Goal: Task Accomplishment & Management: Complete application form

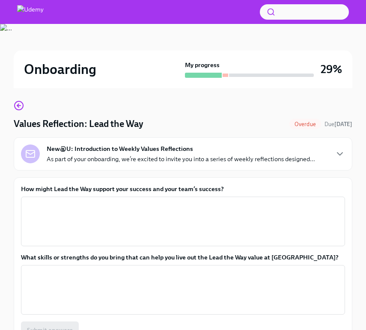
scroll to position [58, 0]
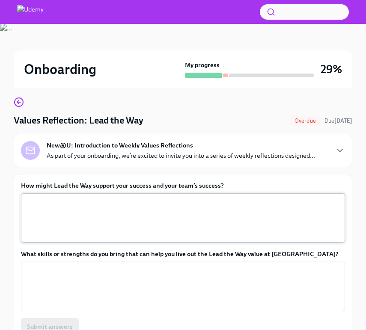
click at [195, 200] on textarea "How might Lead the Way support your success and your team’s success?" at bounding box center [182, 218] width 313 height 41
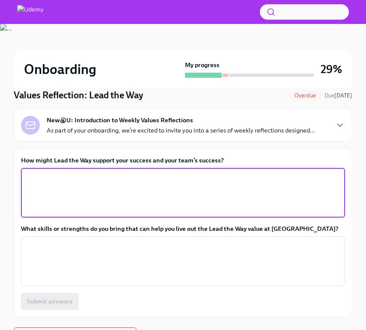
scroll to position [85, 0]
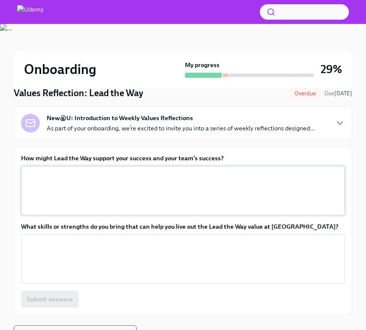
click at [195, 215] on div "x ​" at bounding box center [183, 191] width 324 height 50
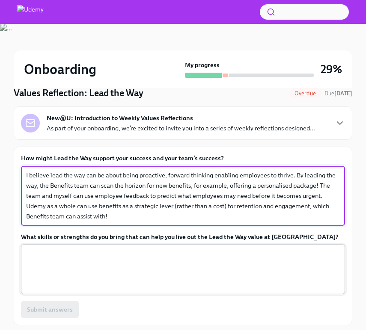
type textarea "I believe lead the way can be about being proactive, forward thinking enabling …"
click at [185, 280] on textarea "What skills or strengths do you bring that can help you live out the Lead the W…" at bounding box center [182, 269] width 313 height 41
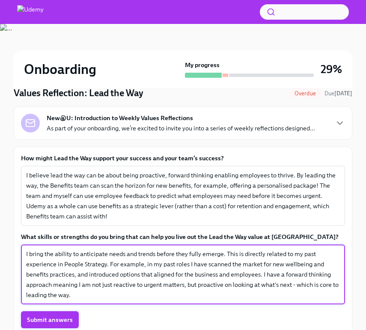
type textarea "I bring the ability to anticipate needs and trends before they fully emerge. Th…"
click at [71, 321] on span "Submit answers" at bounding box center [50, 319] width 46 height 9
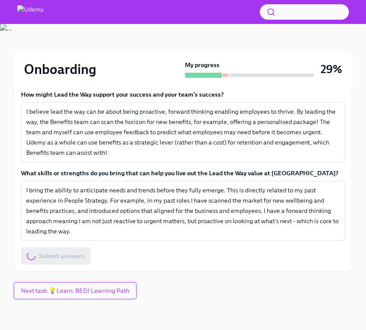
scroll to position [149, 0]
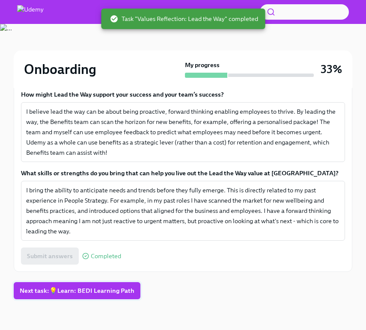
click at [102, 293] on span "Next task : 💡Learn: BEDI Learning Path" at bounding box center [77, 290] width 115 height 9
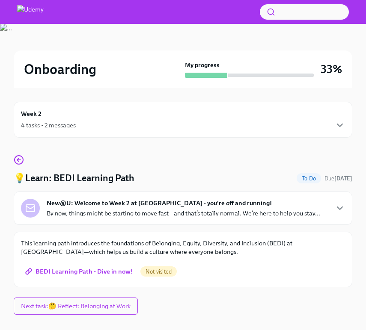
click at [164, 248] on p "This learning path introduces the foundations of Belonging, Equity, Diversity, …" at bounding box center [183, 247] width 324 height 17
click at [189, 224] on div "New@U: Welcome to Week 2 at Udemy - you're off and running! By now, things migh…" at bounding box center [183, 208] width 338 height 33
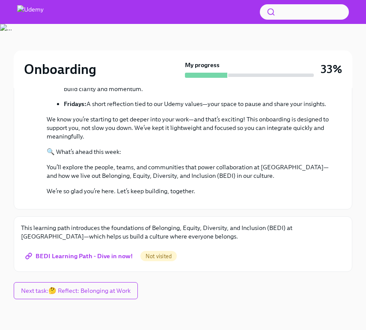
scroll to position [336, 0]
click at [101, 260] on span "BEDI Learning Path - Dive in now!" at bounding box center [80, 256] width 106 height 9
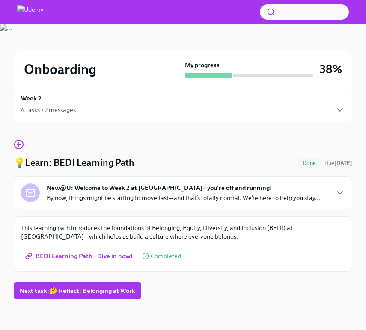
scroll to position [15, 0]
click at [107, 292] on span "Next task : 🤔 Reflect: Belonging at Work" at bounding box center [77, 290] width 115 height 9
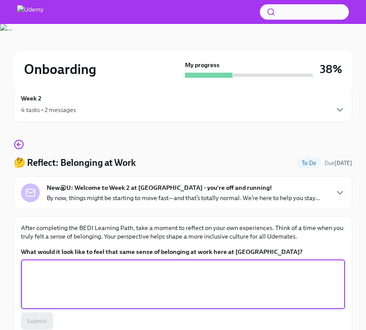
click at [104, 284] on textarea "What would it look like to feel that same sense of belonging at work here at Ud…" at bounding box center [182, 284] width 313 height 41
click at [9, 0] on div at bounding box center [183, 12] width 366 height 24
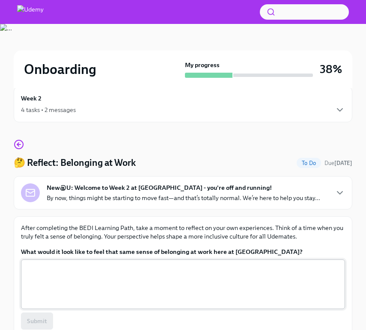
click at [72, 289] on textarea "What would it look like to feel that same sense of belonging at work here at Ud…" at bounding box center [182, 284] width 313 height 41
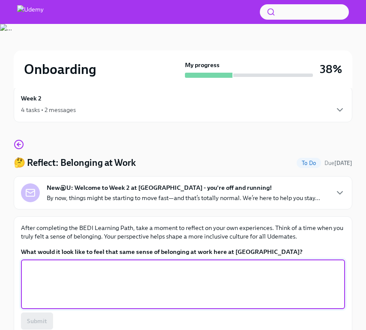
type textarea "T"
type textarea "["
type textarea "p"
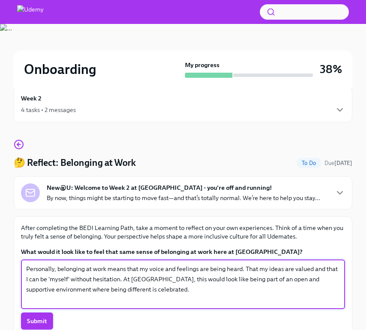
type textarea "Personally, belonging at work means that my voice and feelings are being heard.…"
click at [29, 316] on button "Submit" at bounding box center [37, 320] width 32 height 17
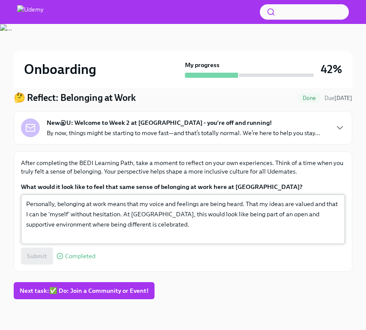
scroll to position [80, 0]
click at [90, 288] on span "Next task : ✅ Do: Join a Community or Event!" at bounding box center [84, 290] width 129 height 9
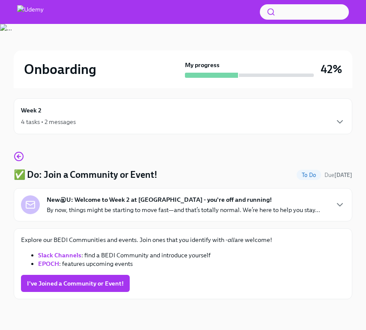
scroll to position [3, 0]
click at [90, 288] on button "I've Joined a Community or Event!" at bounding box center [75, 283] width 109 height 17
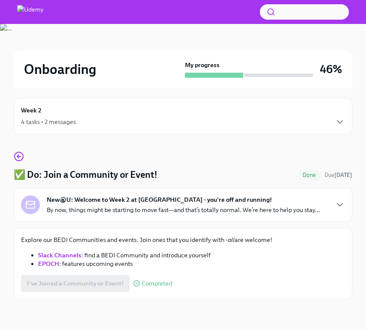
click at [56, 127] on div "Week 2 4 tasks • 2 messages" at bounding box center [183, 116] width 338 height 36
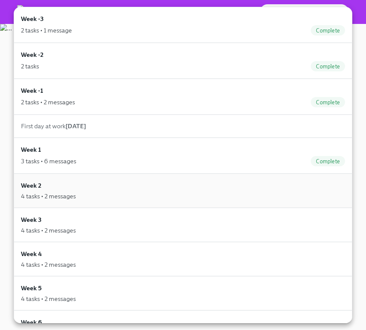
click at [69, 175] on div "Week 2 4 tasks • 2 messages" at bounding box center [183, 191] width 338 height 34
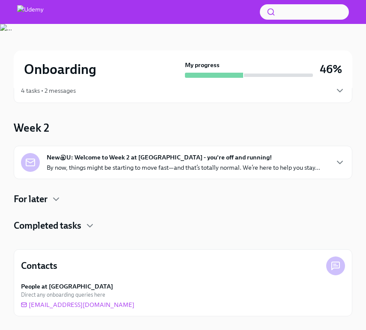
scroll to position [35, 0]
click at [47, 195] on h4 "For later" at bounding box center [31, 199] width 34 height 13
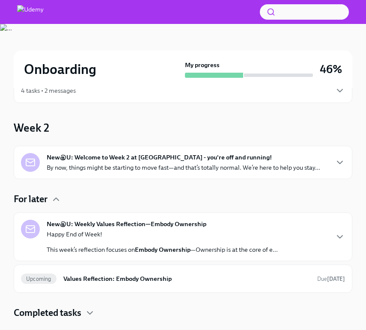
click at [124, 166] on p "By now, things might be starting to move fast—and that’s totally normal. We’re …" at bounding box center [183, 167] width 273 height 9
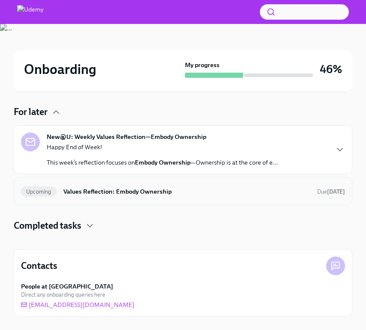
scroll to position [443, 0]
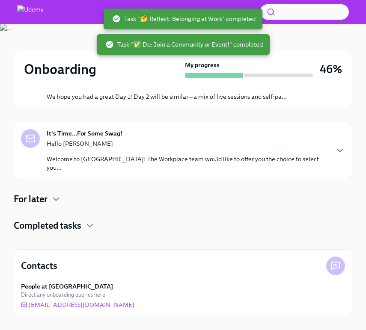
scroll to position [772, 0]
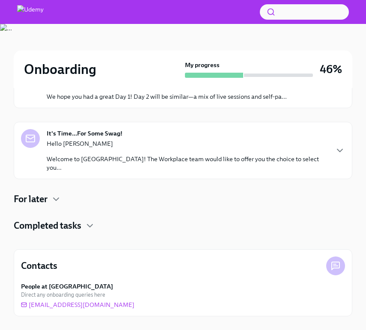
click at [173, 172] on div "Hello [PERSON_NAME] Welcome to Udemy! The Workplace team would like to offer yo…" at bounding box center [187, 155] width 281 height 32
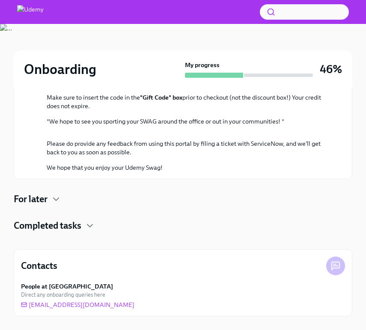
scroll to position [1227, 0]
click at [17, 195] on h4 "For later" at bounding box center [31, 199] width 34 height 13
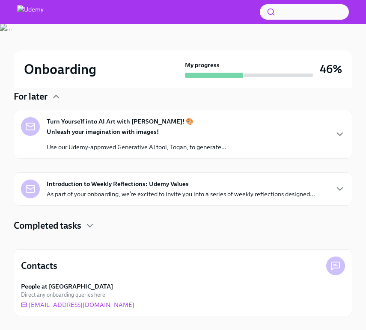
scroll to position [1302, 0]
